Goal: Task Accomplishment & Management: Manage account settings

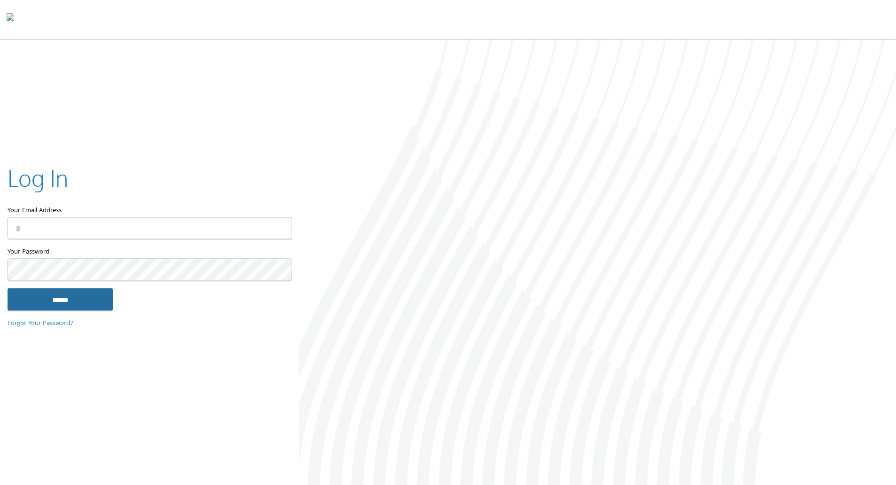
type input "**********"
click at [71, 302] on input "******" at bounding box center [60, 299] width 105 height 23
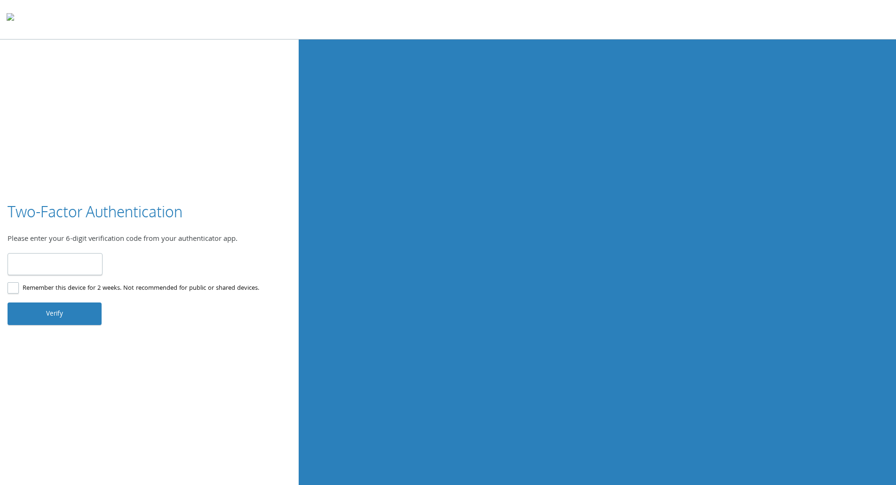
type input "******"
